Goal: Transaction & Acquisition: Purchase product/service

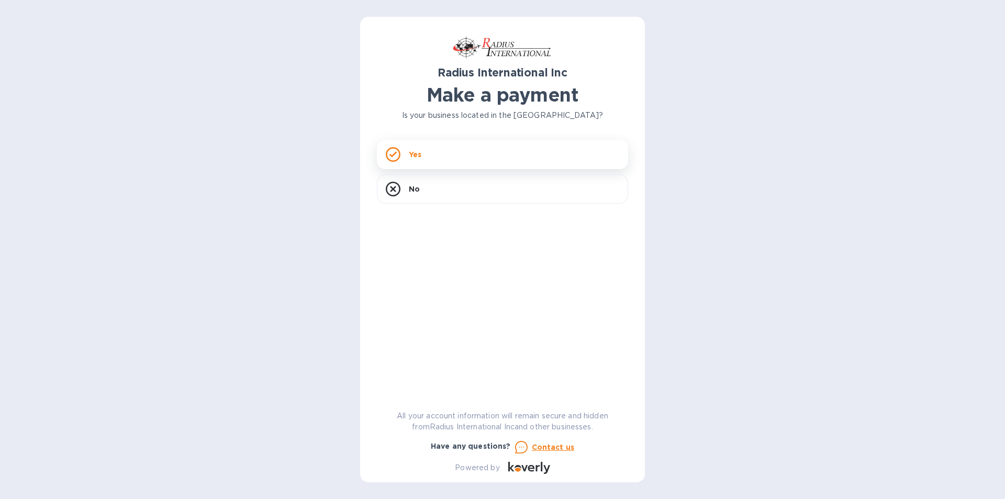
click at [448, 161] on div "Yes" at bounding box center [502, 154] width 251 height 29
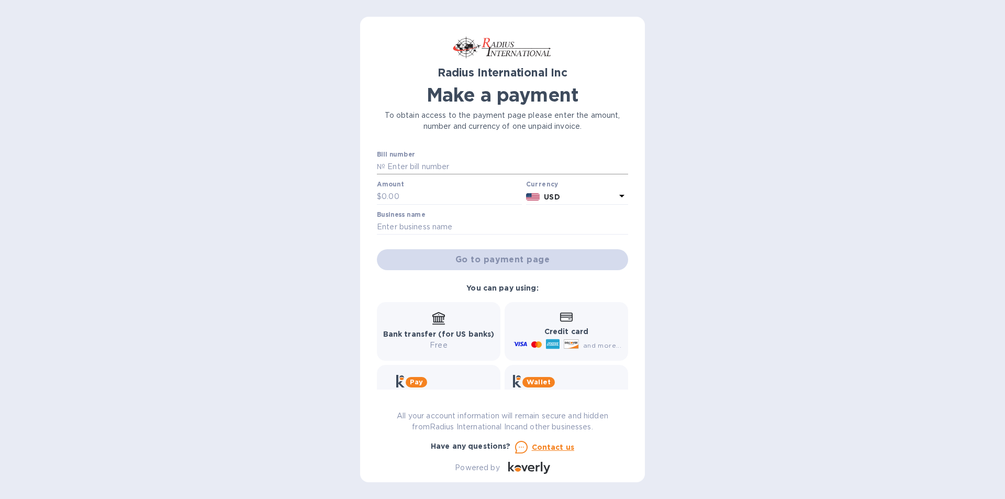
click at [391, 164] on input "text" at bounding box center [506, 167] width 243 height 16
paste input "SAE00099631"
type input "SAE00099631"
click at [413, 191] on input "text" at bounding box center [452, 197] width 140 height 16
type input "906.41"
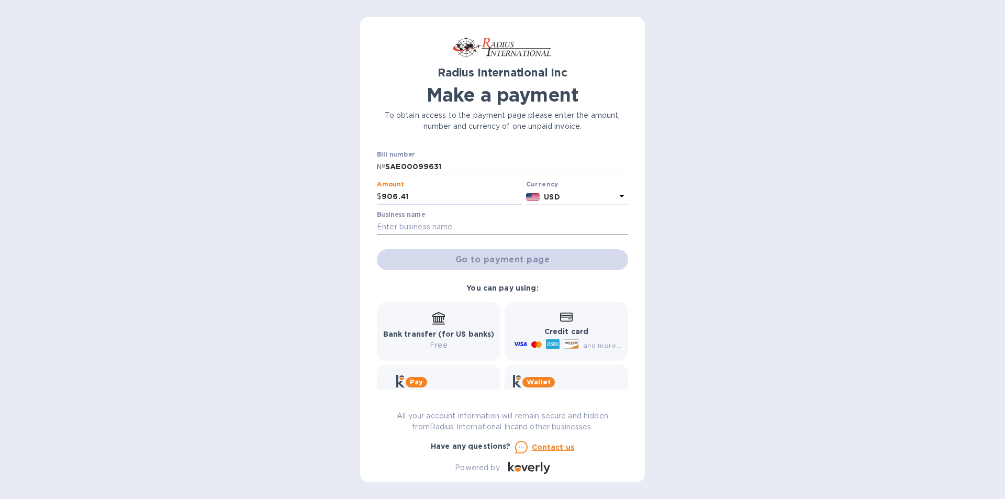
click at [442, 231] on input "text" at bounding box center [502, 227] width 251 height 16
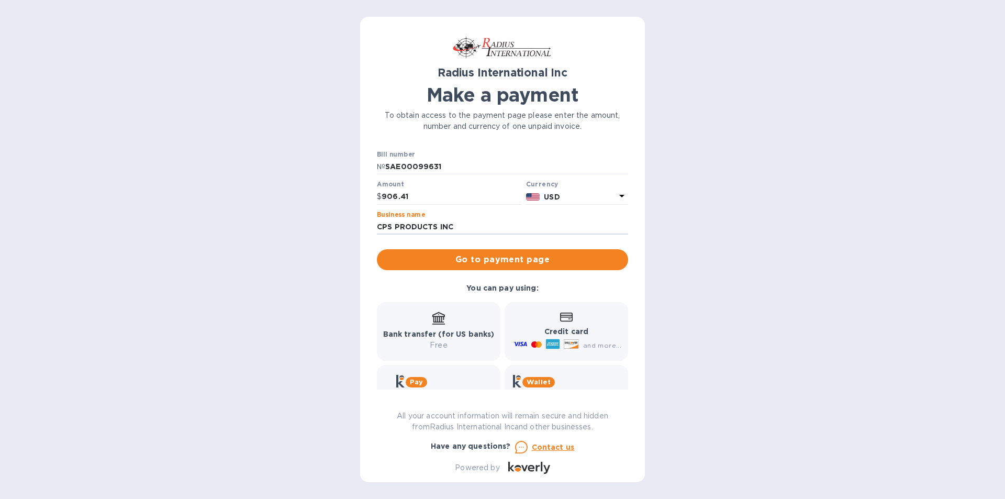
type input "CPS PRODUCTS INC"
click at [485, 255] on span "Go to payment page" at bounding box center [502, 259] width 235 height 13
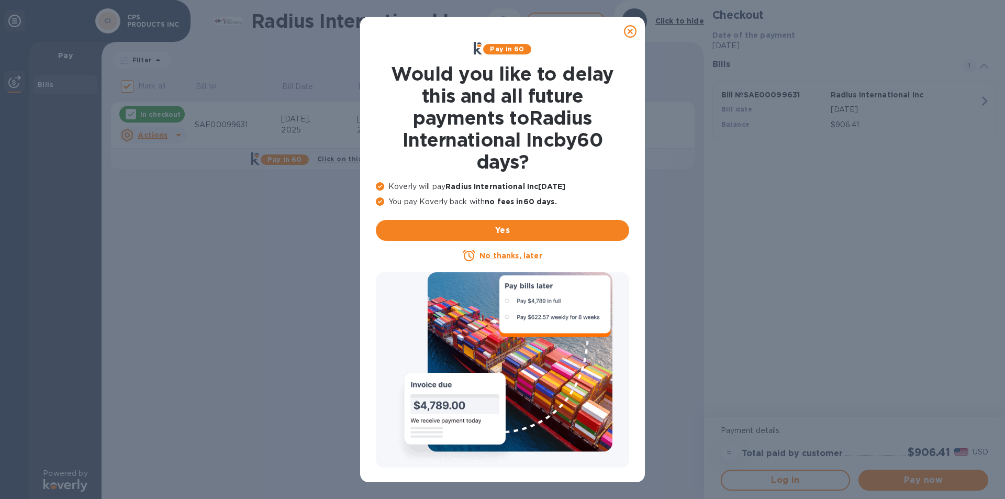
click at [631, 31] on icon at bounding box center [630, 31] width 13 height 13
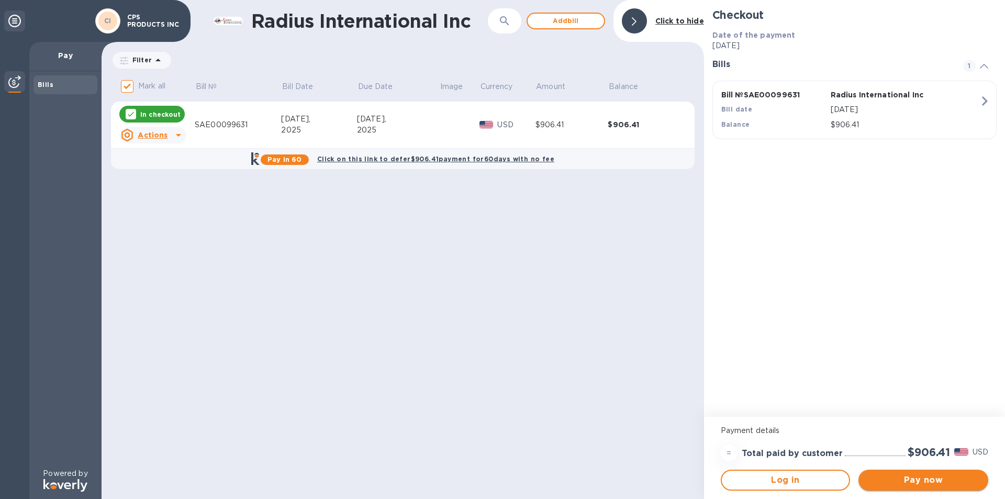
click at [944, 481] on span "Pay now" at bounding box center [923, 480] width 113 height 13
